Goal: Task Accomplishment & Management: Manage account settings

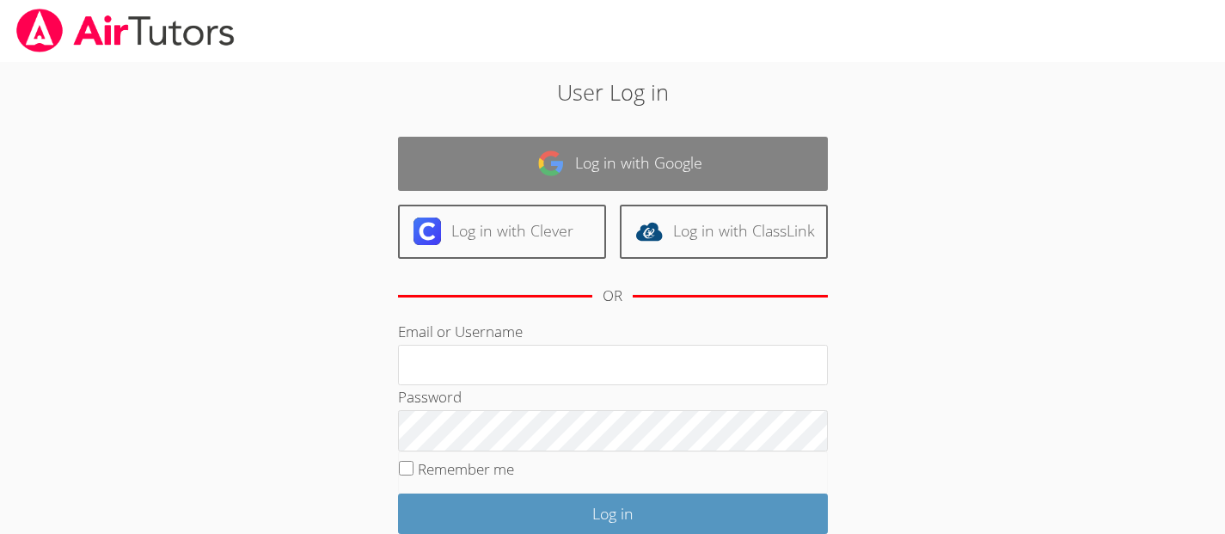
click at [575, 172] on link "Log in with Google" at bounding box center [613, 164] width 430 height 54
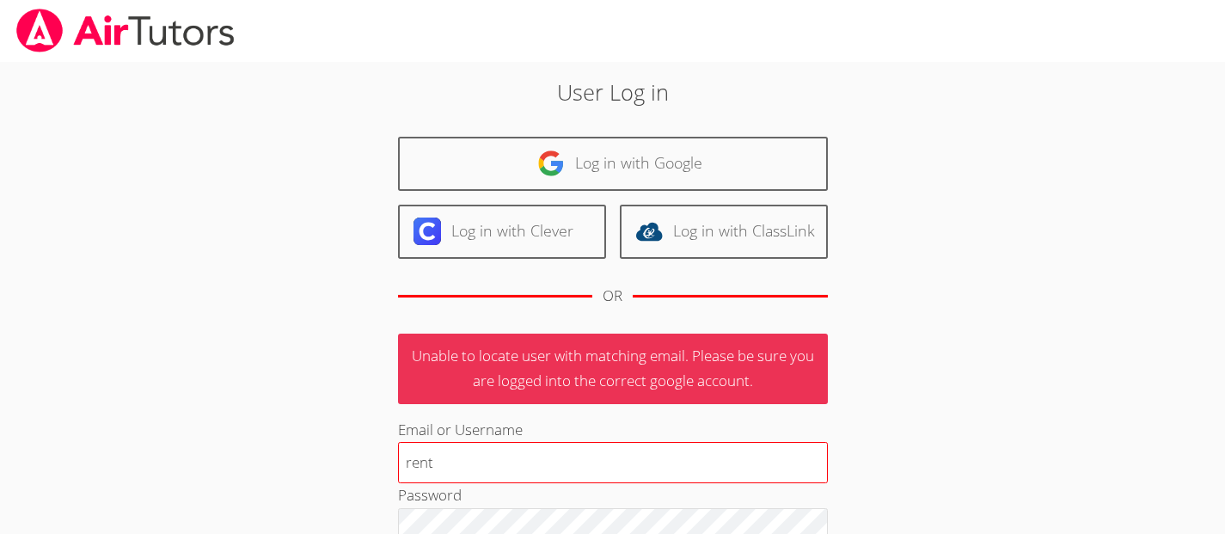
type input "rentrav@charter.net"
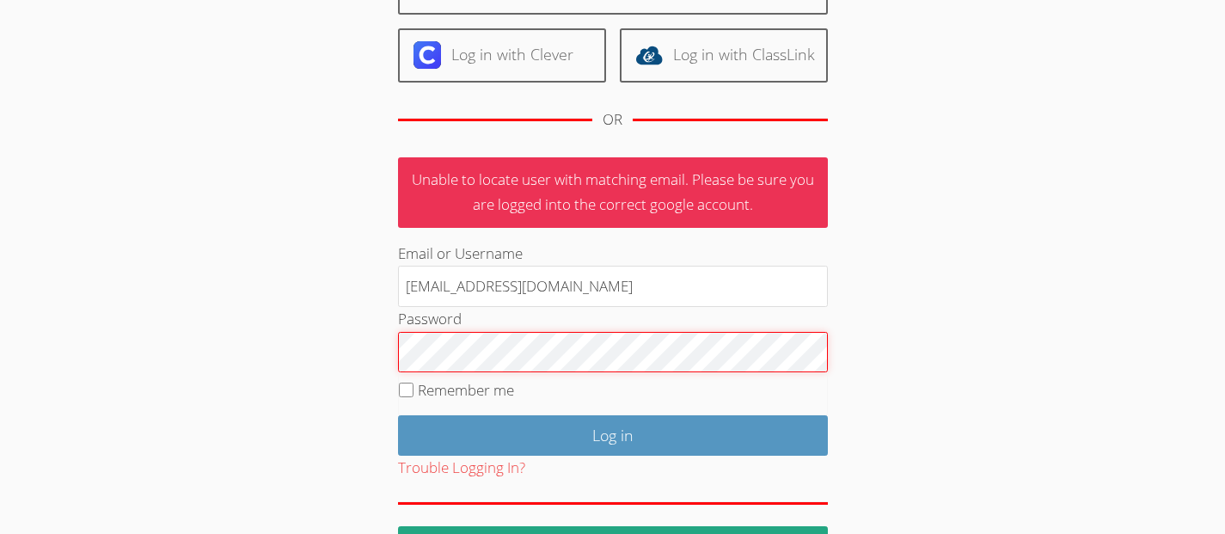
scroll to position [188, 0]
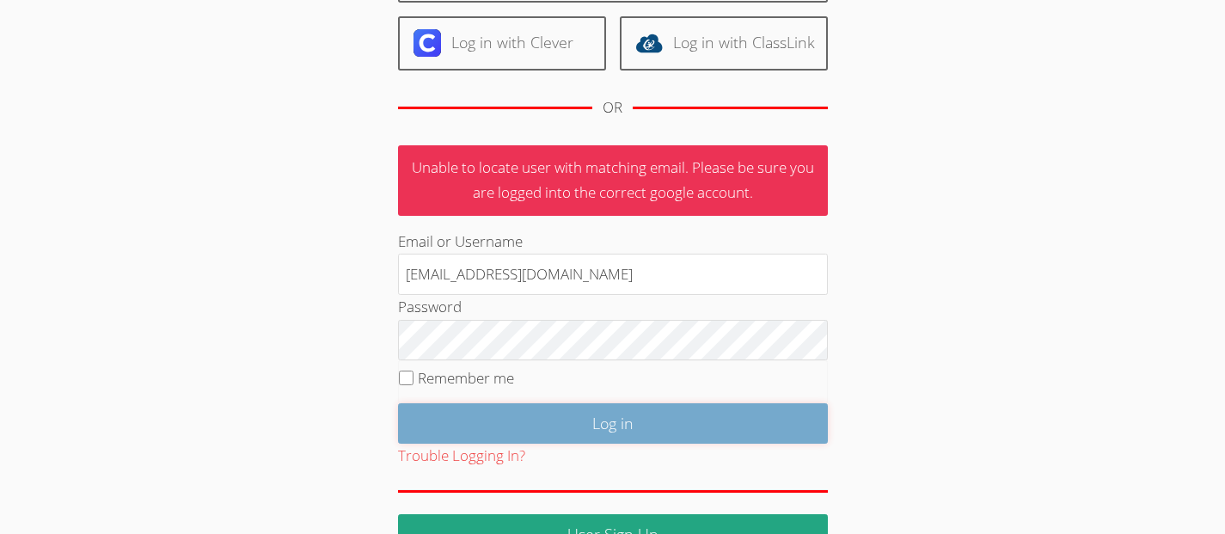
click at [563, 428] on input "Log in" at bounding box center [613, 423] width 430 height 40
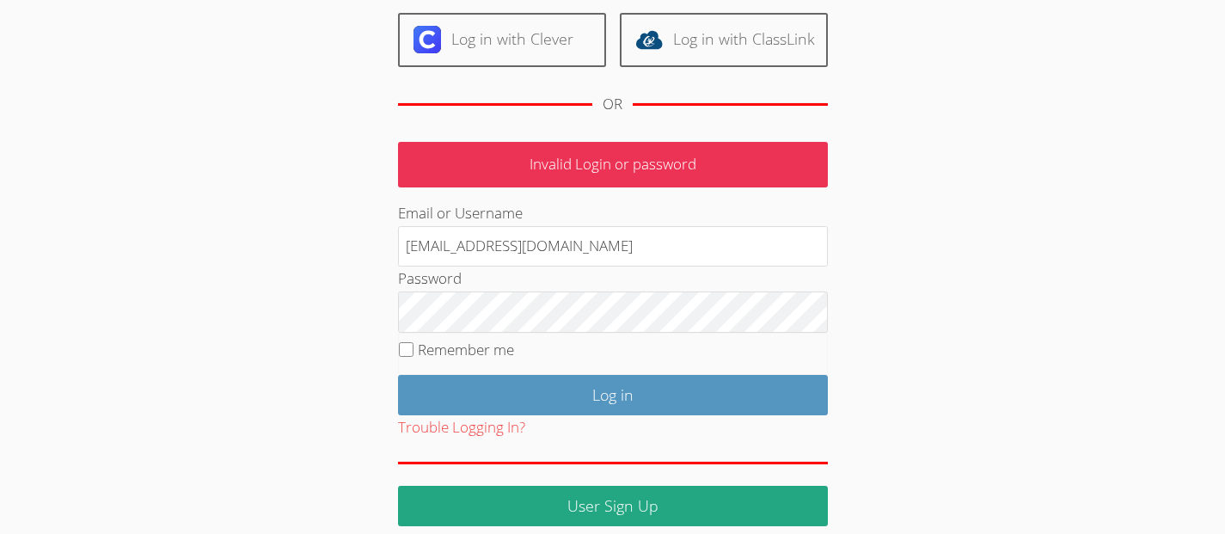
scroll to position [207, 0]
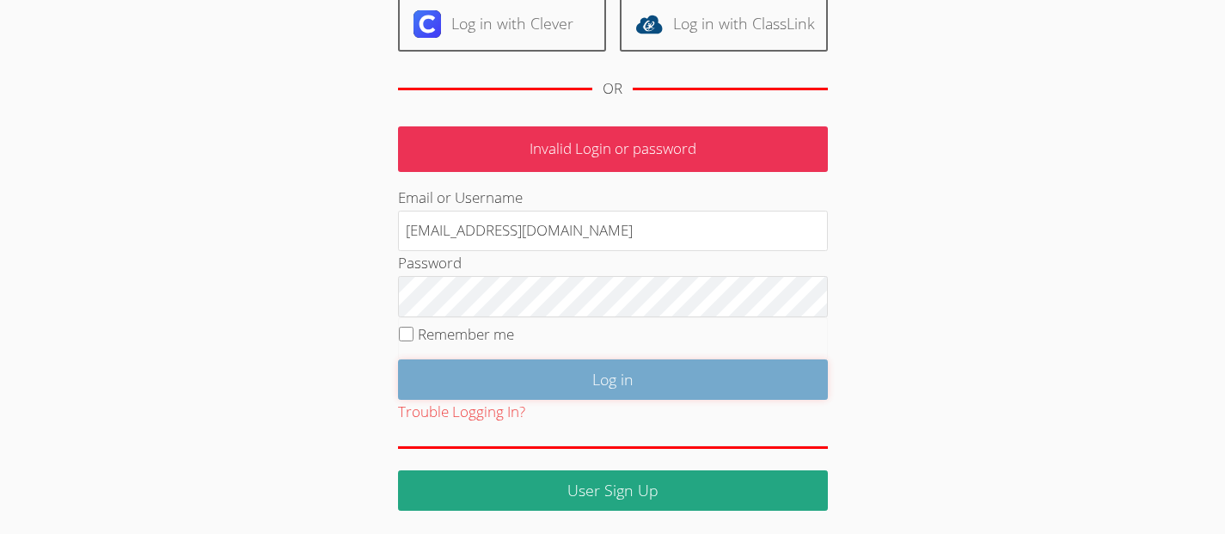
click at [524, 371] on input "Log in" at bounding box center [613, 379] width 430 height 40
